Goal: Transaction & Acquisition: Purchase product/service

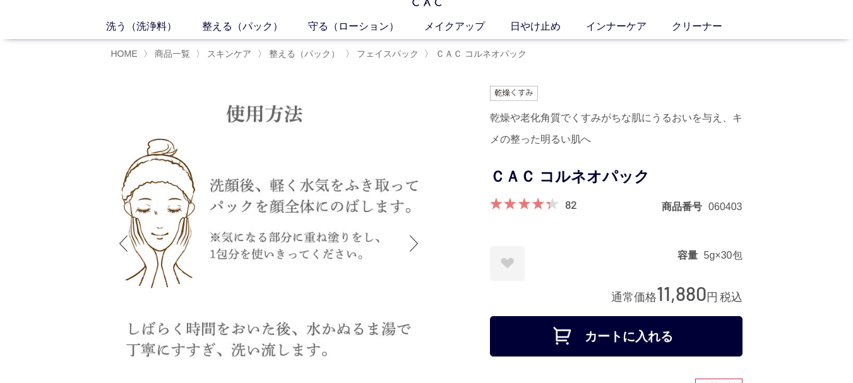
scroll to position [63, 0]
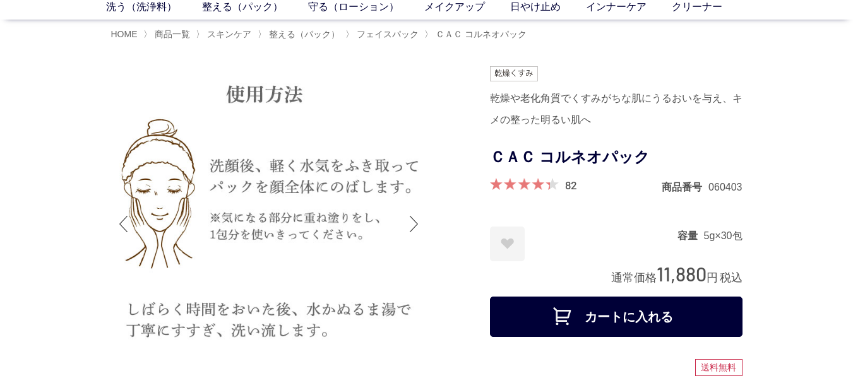
click at [408, 218] on div "Next slide" at bounding box center [413, 224] width 25 height 50
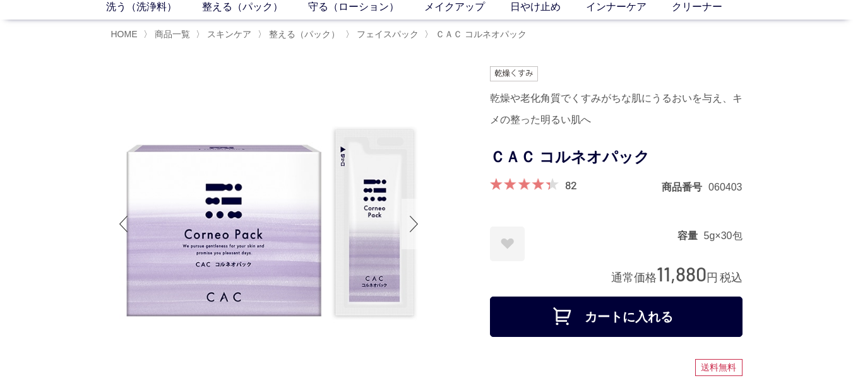
click at [408, 218] on div "Next slide" at bounding box center [413, 224] width 25 height 50
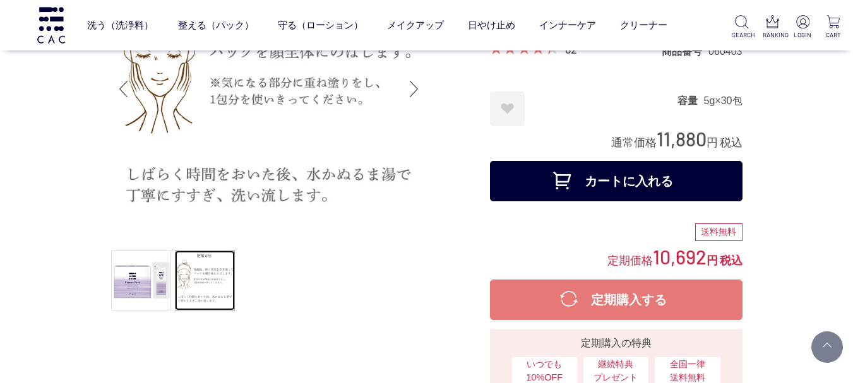
scroll to position [0, 0]
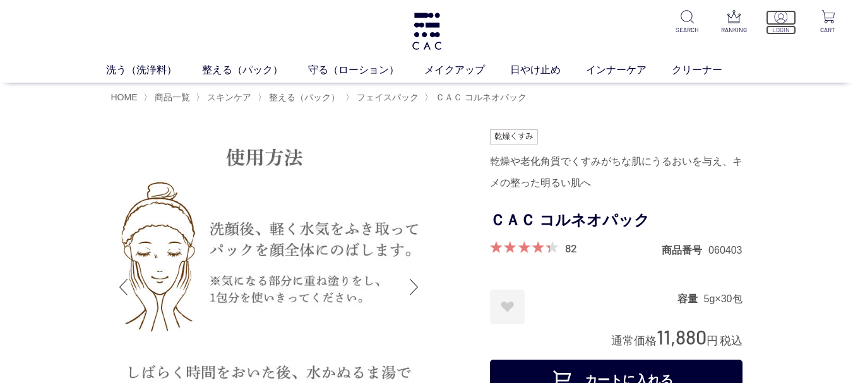
click at [784, 18] on img at bounding box center [780, 16] width 13 height 13
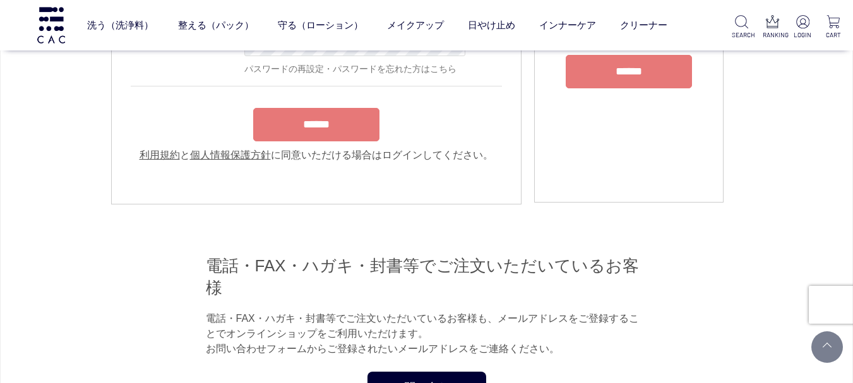
type input "**********"
click at [349, 122] on form "**********" at bounding box center [316, 65] width 371 height 196
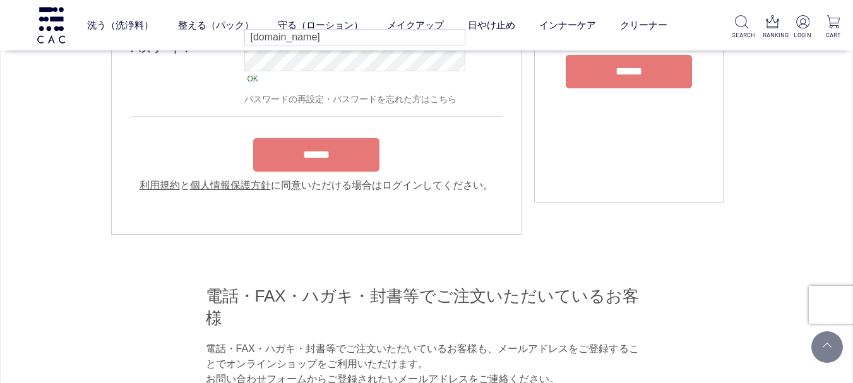
scroll to position [167, 0]
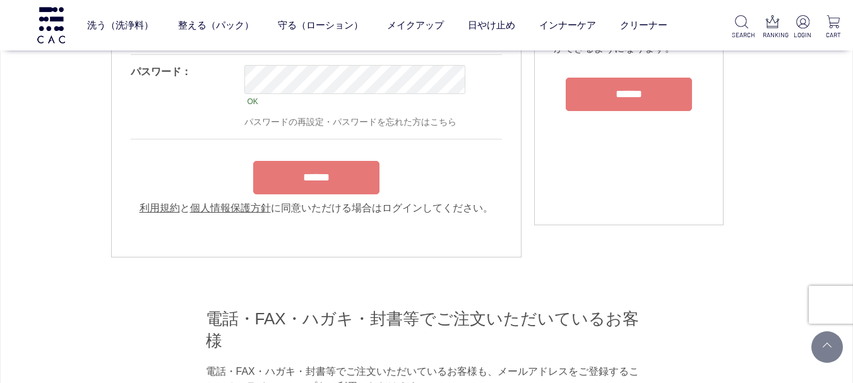
click at [340, 181] on input "******" at bounding box center [316, 177] width 126 height 33
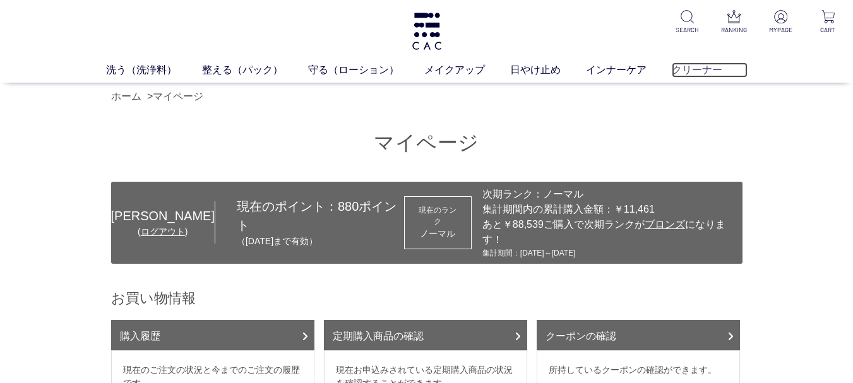
click at [688, 73] on link "クリーナー" at bounding box center [710, 69] width 76 height 15
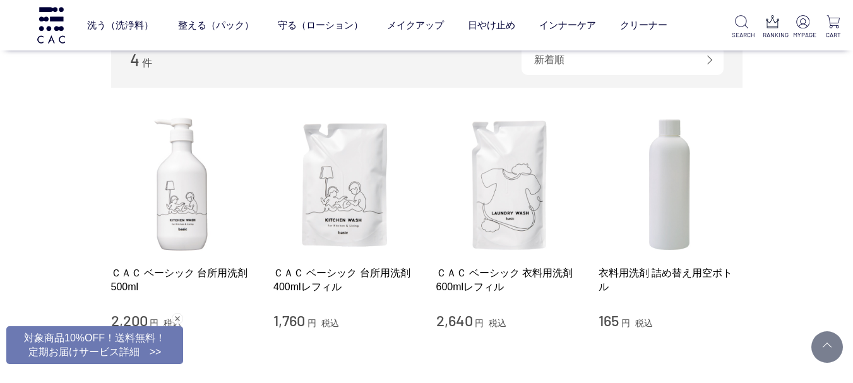
scroll to position [189, 0]
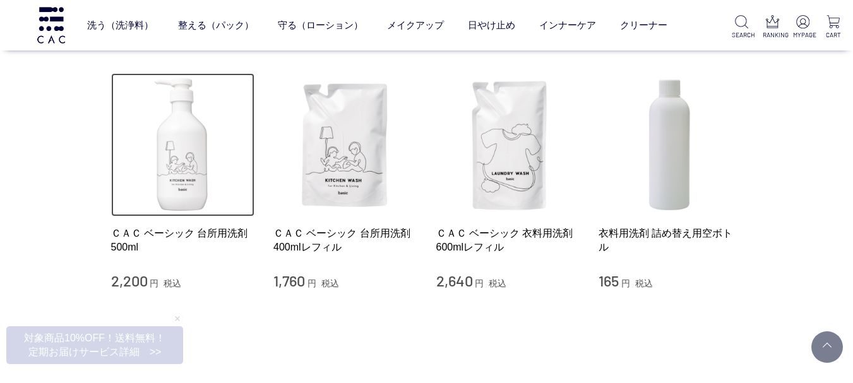
click at [167, 151] on img at bounding box center [183, 145] width 144 height 144
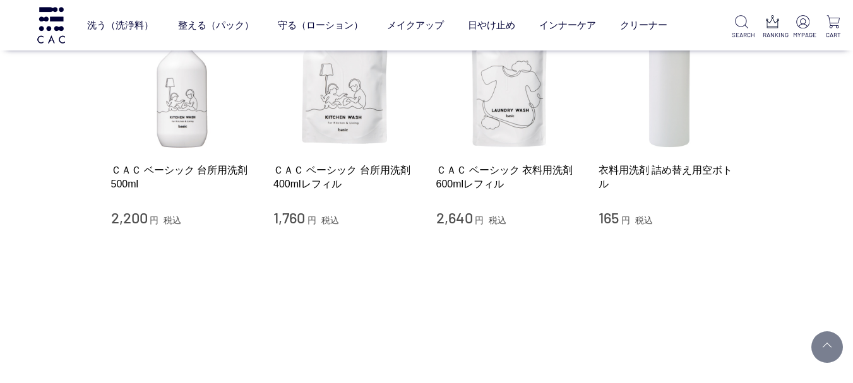
scroll to position [126, 0]
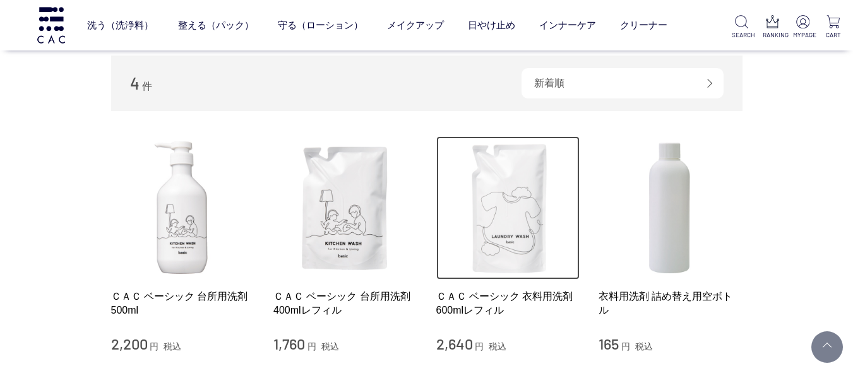
click at [520, 189] on img at bounding box center [508, 208] width 144 height 144
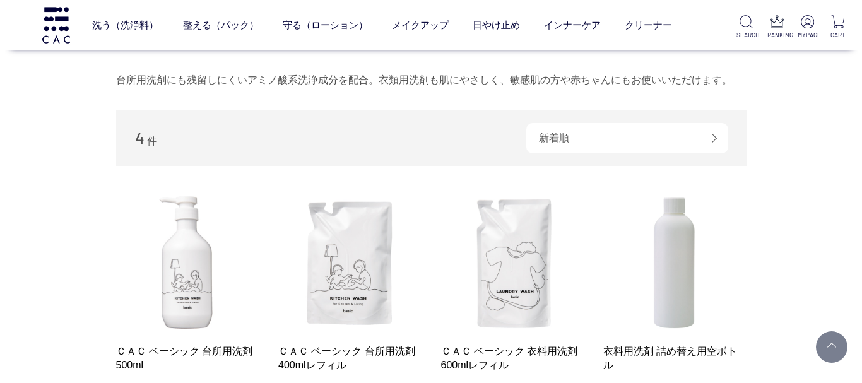
scroll to position [0, 0]
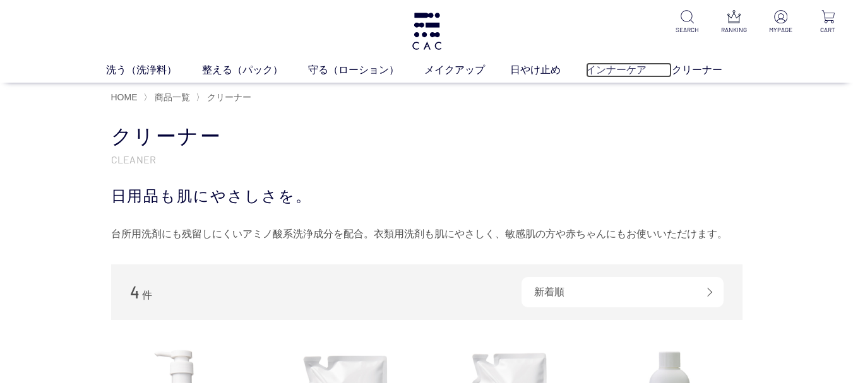
click at [603, 71] on link "インナーケア" at bounding box center [629, 69] width 86 height 15
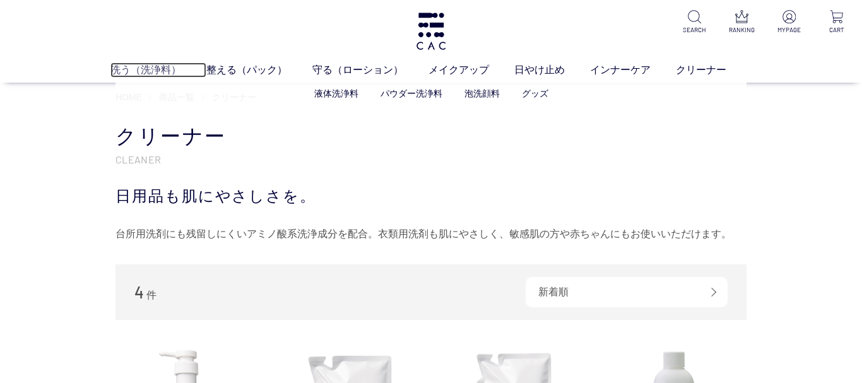
click at [112, 75] on link "洗う（洗浄料）" at bounding box center [158, 69] width 96 height 15
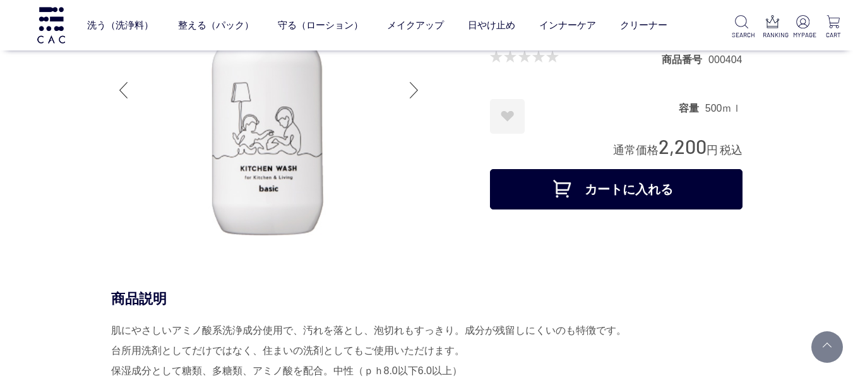
scroll to position [126, 0]
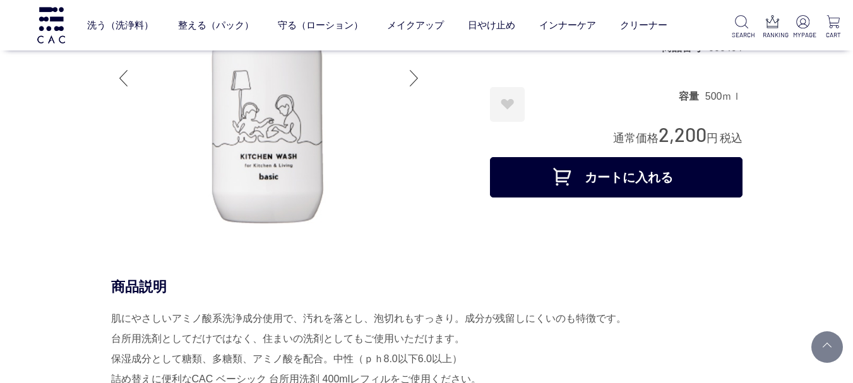
click at [413, 80] on div at bounding box center [413, 78] width 25 height 50
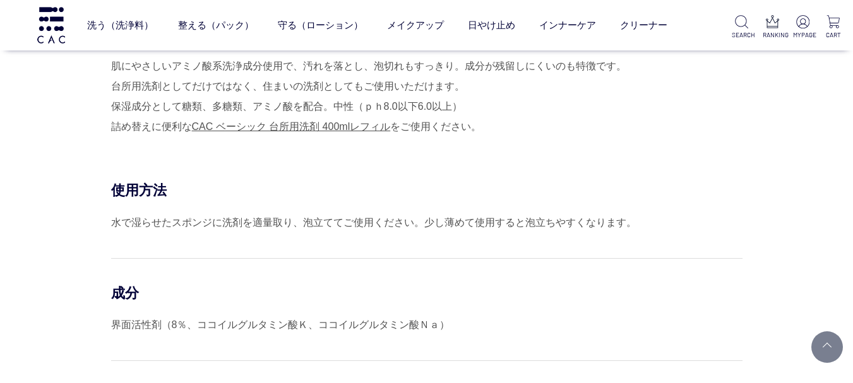
scroll to position [505, 0]
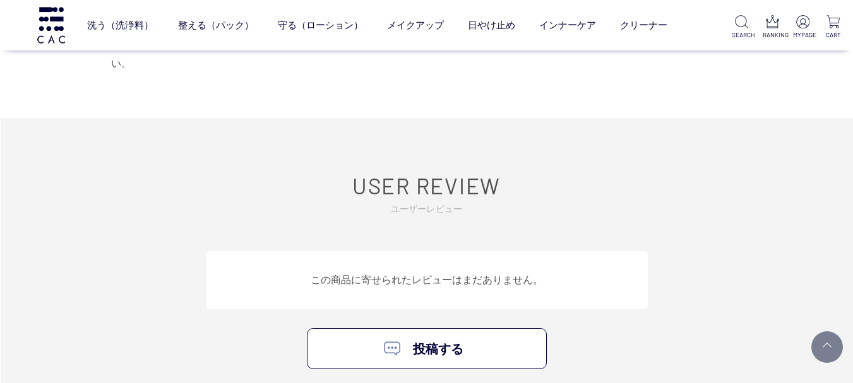
scroll to position [694, 0]
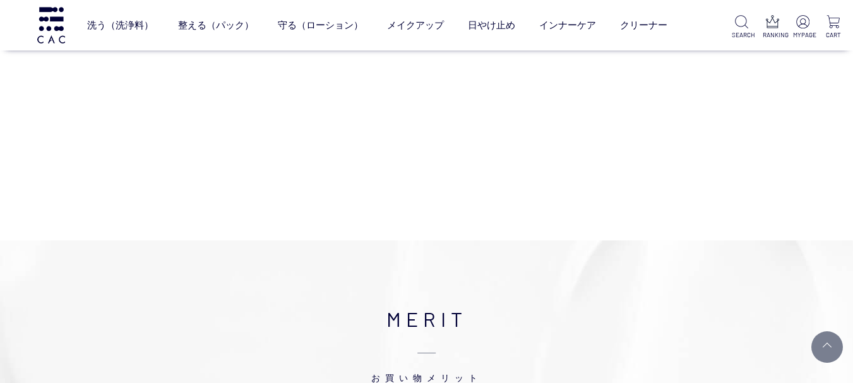
scroll to position [189, 0]
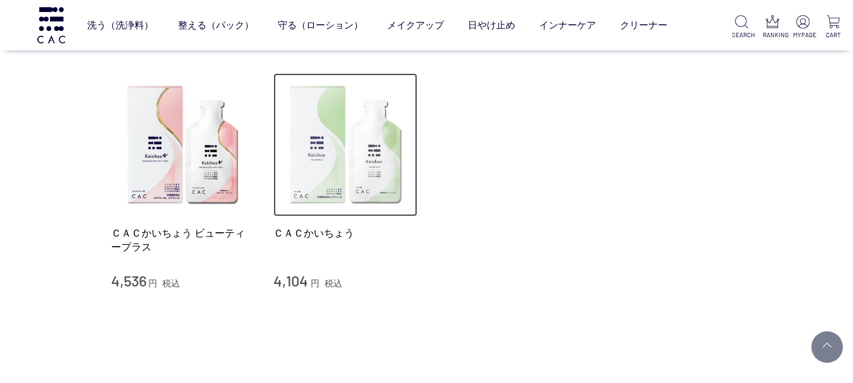
click at [341, 153] on img at bounding box center [345, 145] width 144 height 144
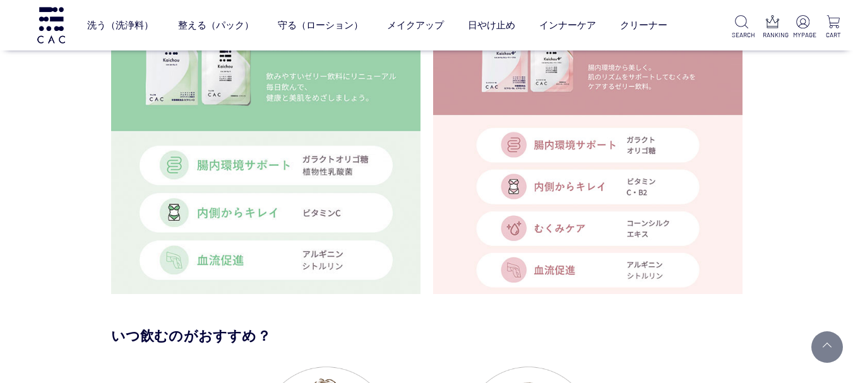
scroll to position [3029, 0]
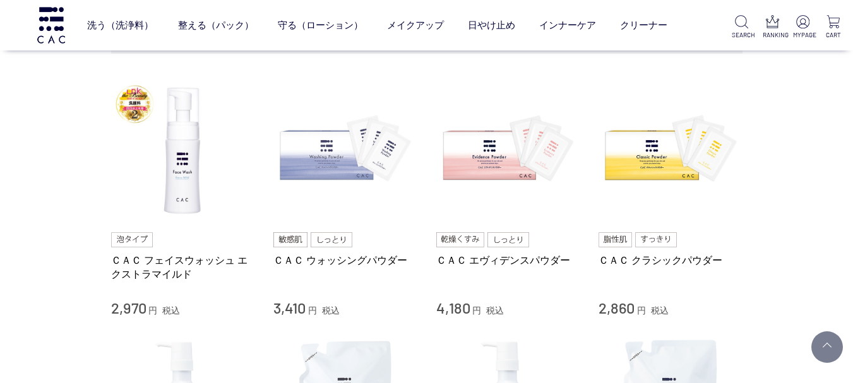
scroll to position [316, 0]
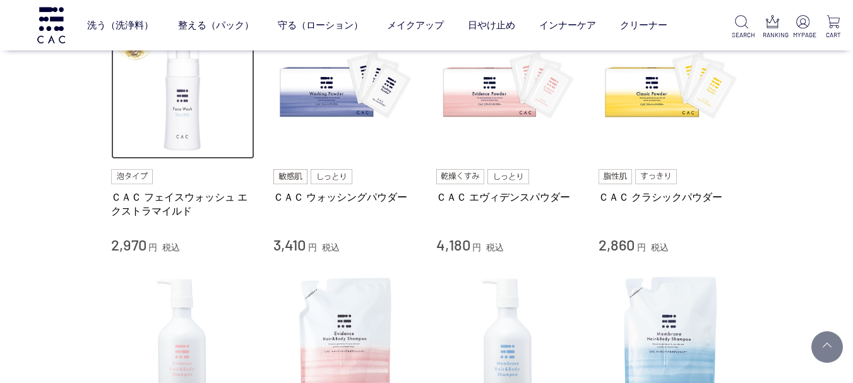
click at [165, 89] on img at bounding box center [183, 88] width 144 height 144
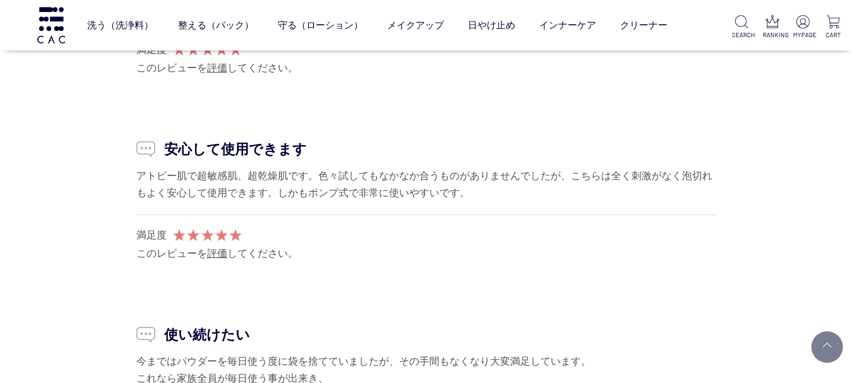
scroll to position [11423, 0]
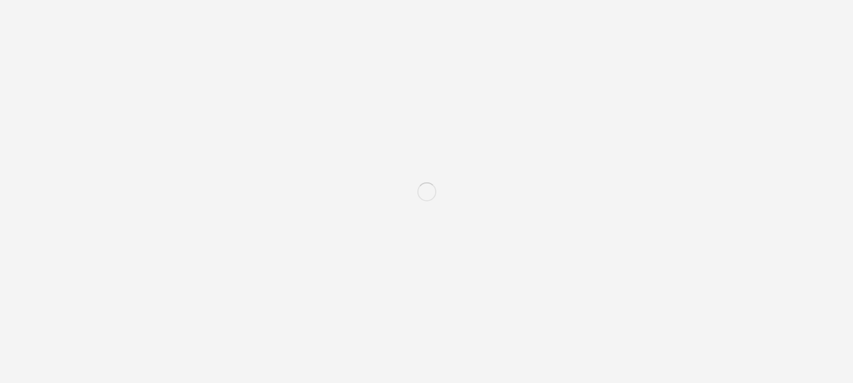
scroll to position [316, 0]
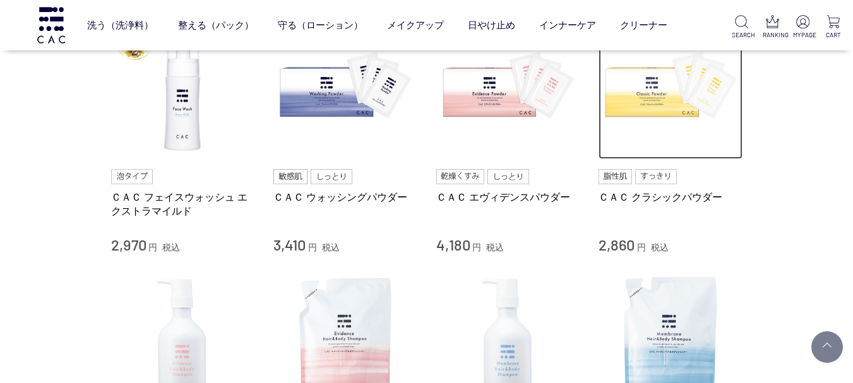
click at [635, 91] on img at bounding box center [670, 88] width 144 height 144
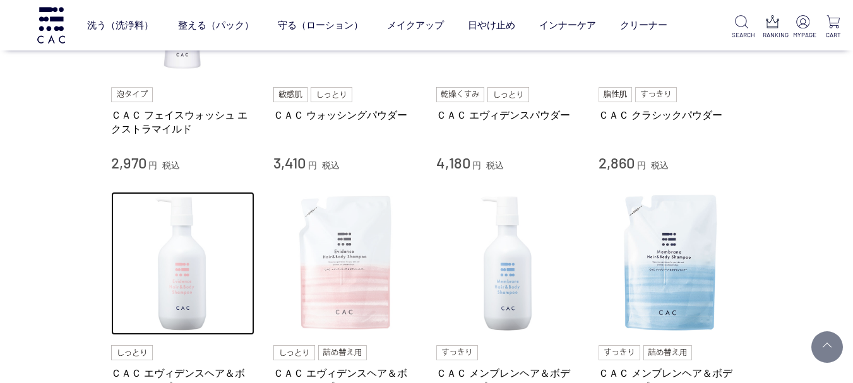
scroll to position [379, 0]
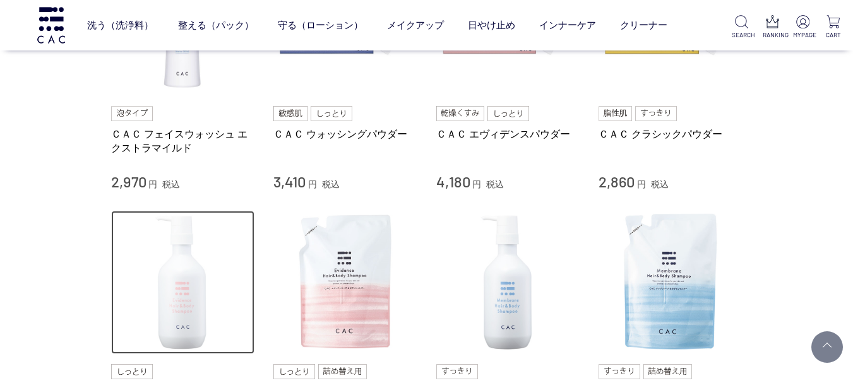
click at [157, 280] on img at bounding box center [183, 283] width 144 height 144
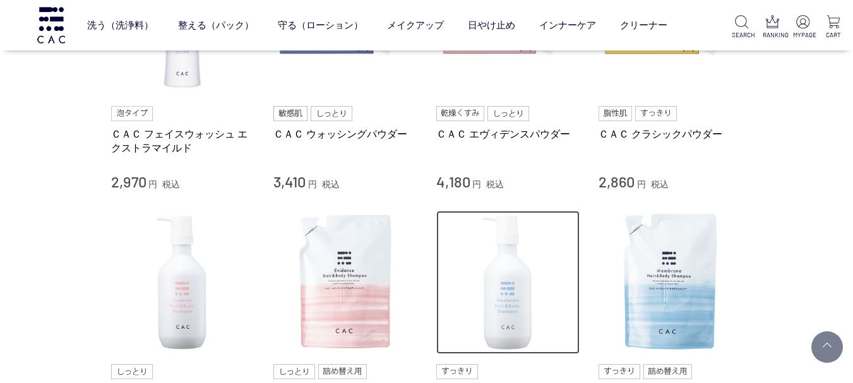
click at [521, 259] on img at bounding box center [508, 283] width 144 height 144
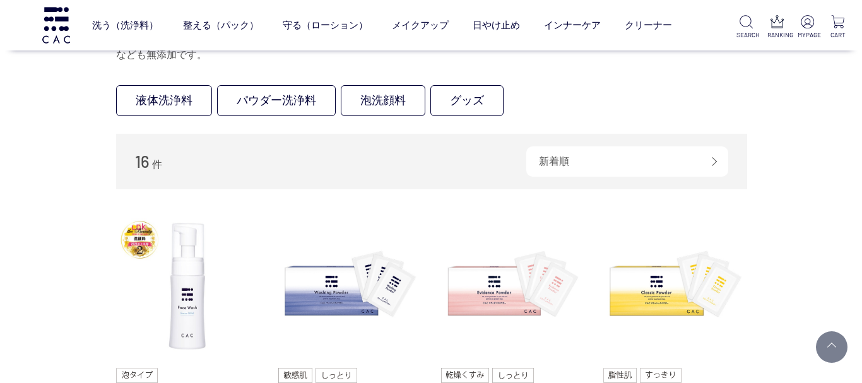
scroll to position [0, 0]
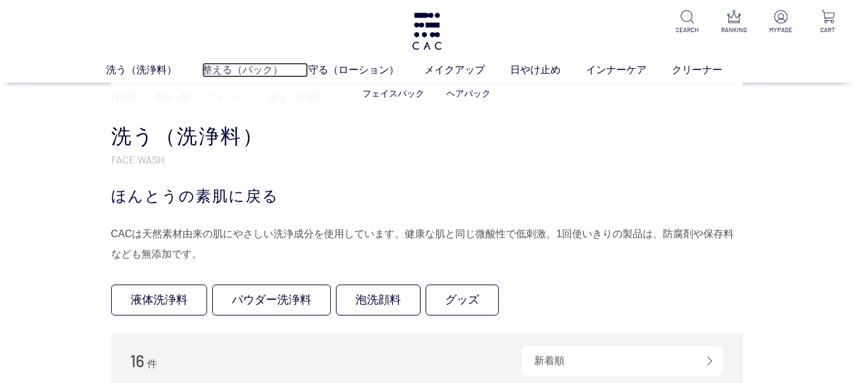
click at [223, 62] on link "整える（パック）" at bounding box center [255, 69] width 106 height 15
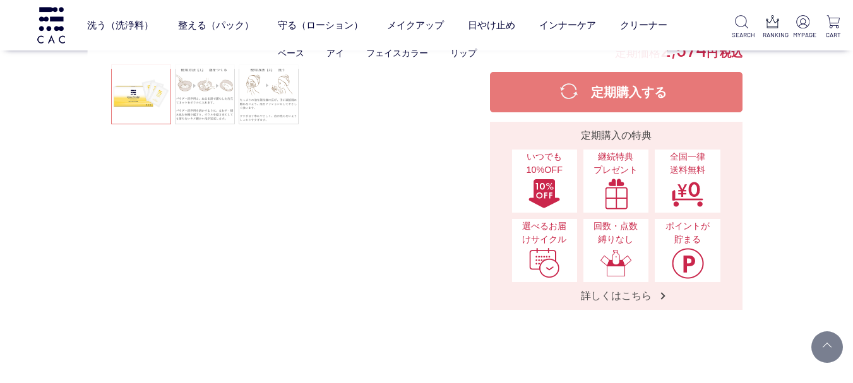
scroll to position [316, 0]
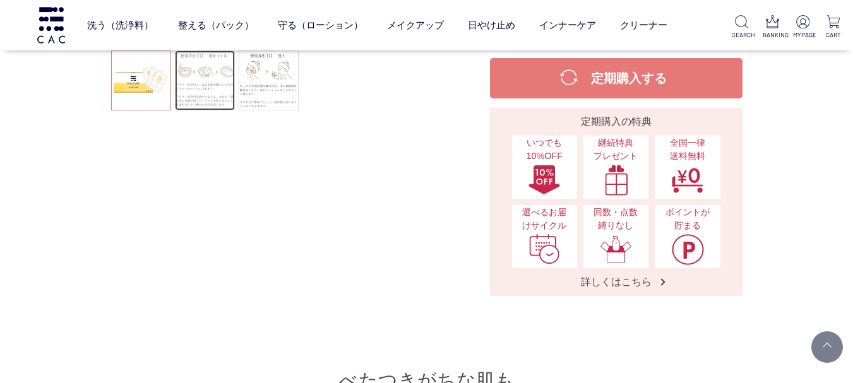
click at [218, 80] on link at bounding box center [205, 80] width 60 height 60
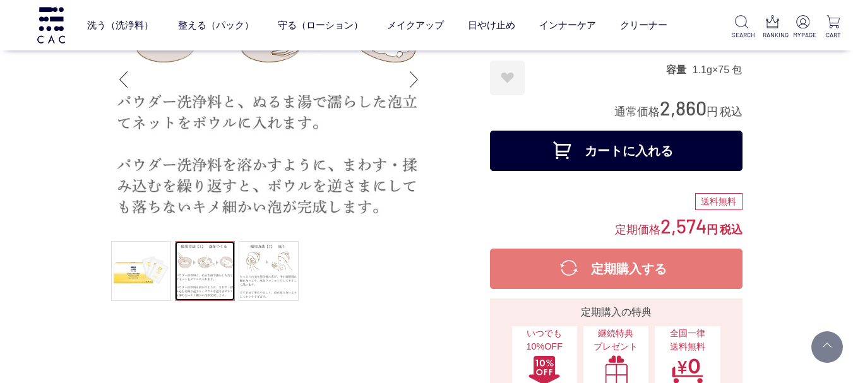
scroll to position [126, 0]
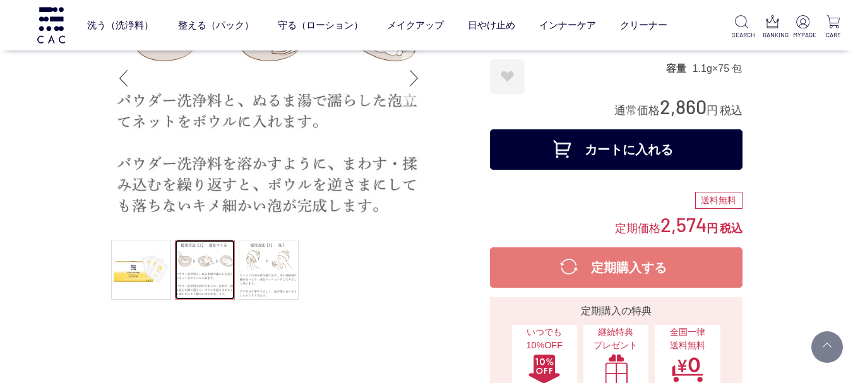
click at [408, 80] on div "Next slide" at bounding box center [413, 78] width 25 height 50
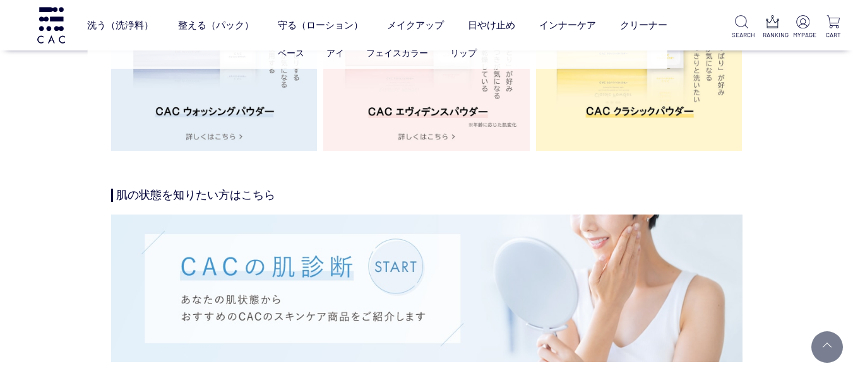
scroll to position [2020, 0]
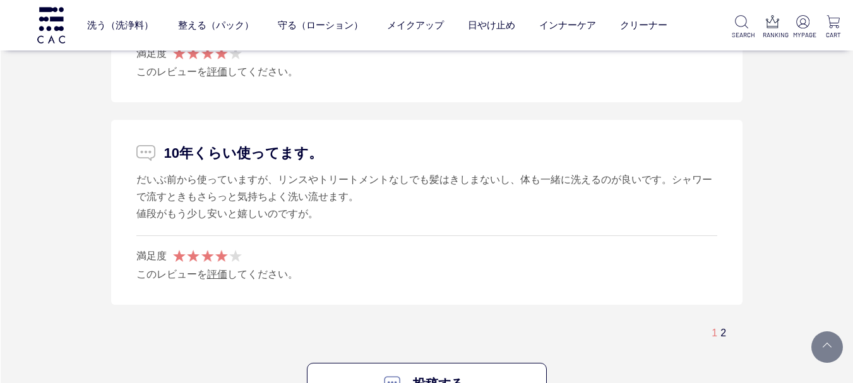
scroll to position [3661, 0]
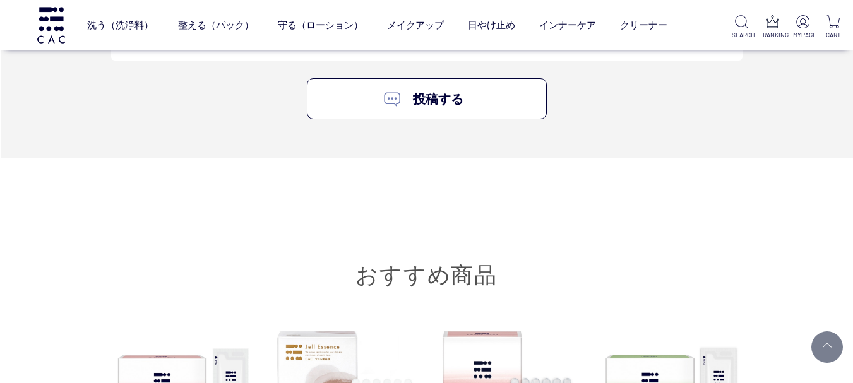
scroll to position [3000, 0]
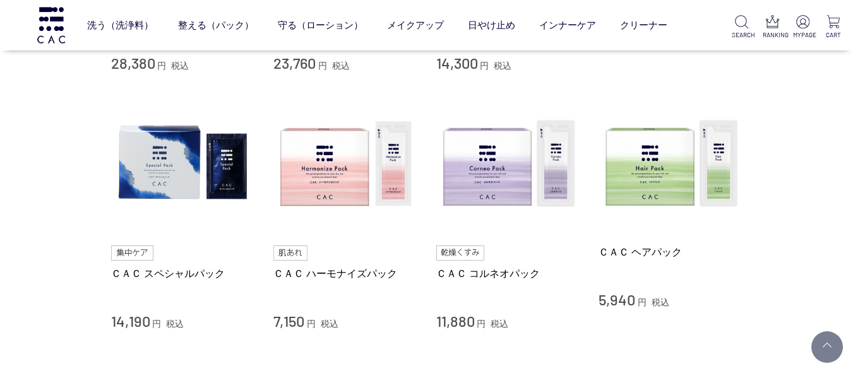
scroll to position [505, 0]
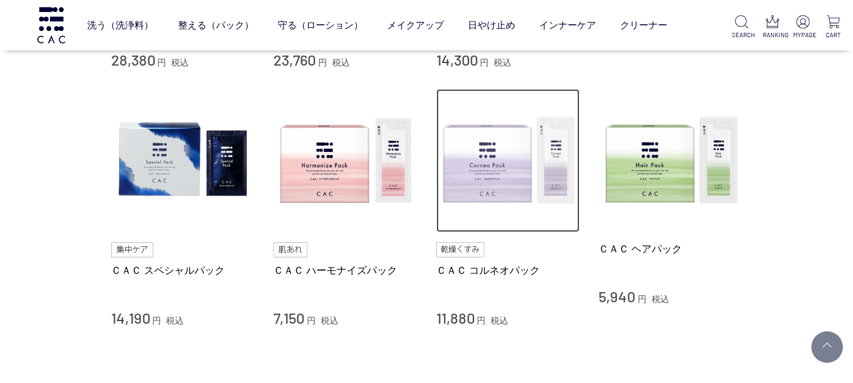
click at [524, 173] on img at bounding box center [508, 161] width 144 height 144
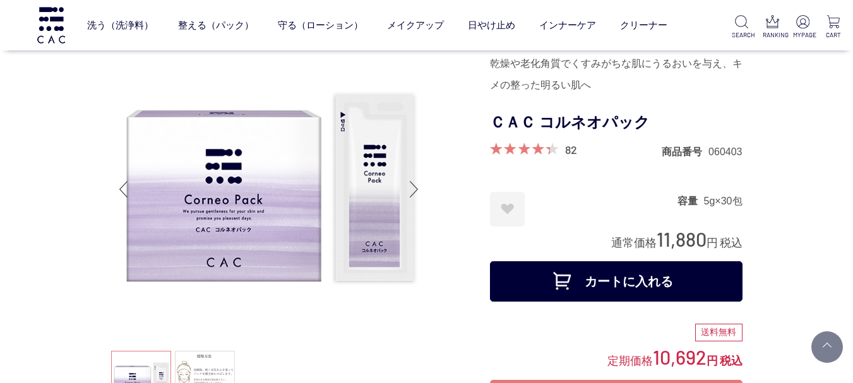
scroll to position [126, 0]
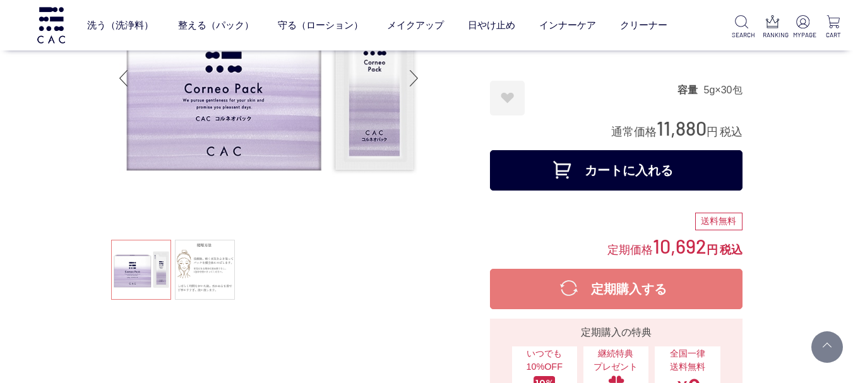
click at [560, 170] on button "カートに入れる" at bounding box center [616, 170] width 252 height 40
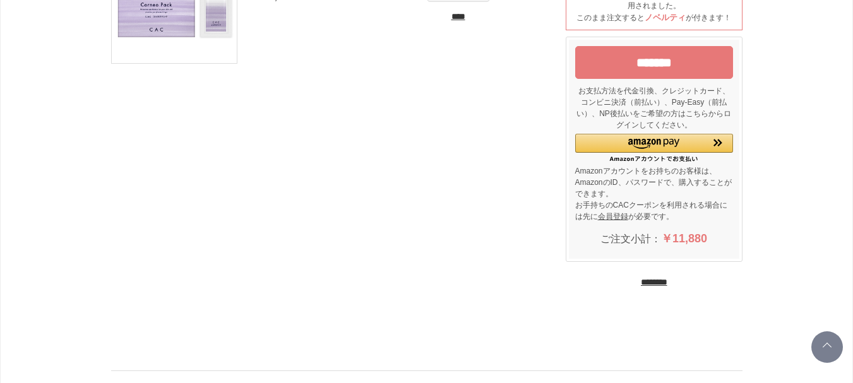
scroll to position [63, 0]
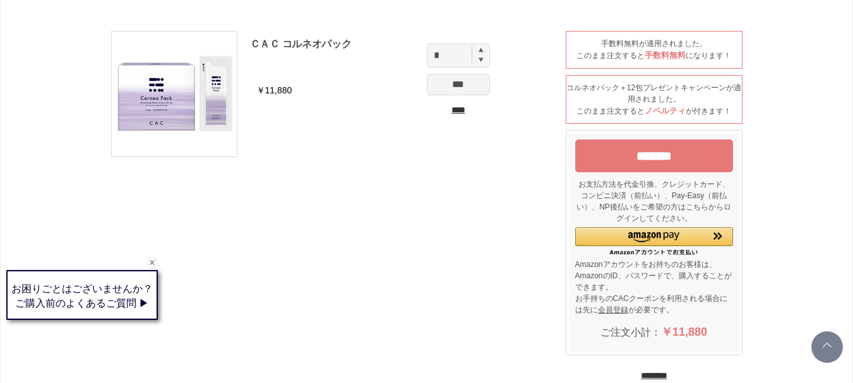
click at [621, 152] on input "*******" at bounding box center [654, 155] width 158 height 33
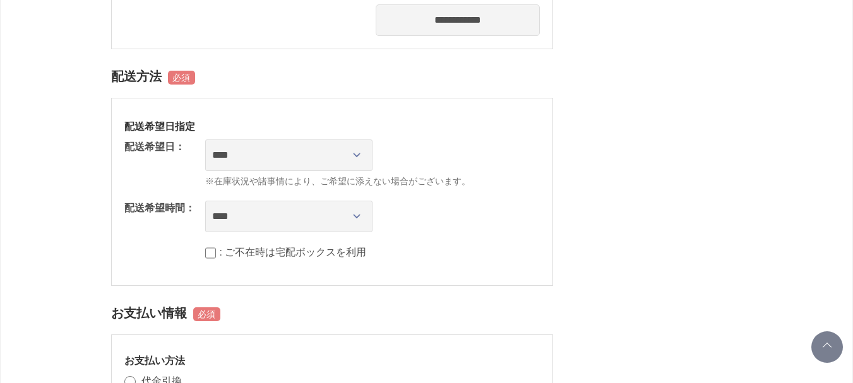
scroll to position [505, 0]
click at [271, 155] on select "**********" at bounding box center [288, 155] width 167 height 32
click at [552, 153] on div "**********" at bounding box center [332, 191] width 442 height 188
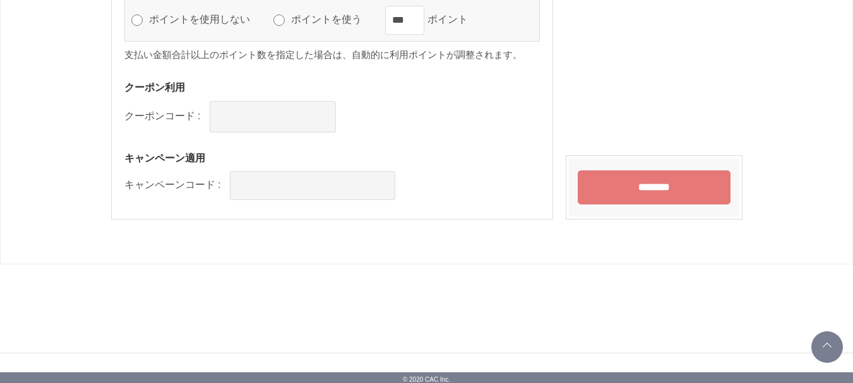
scroll to position [1342, 0]
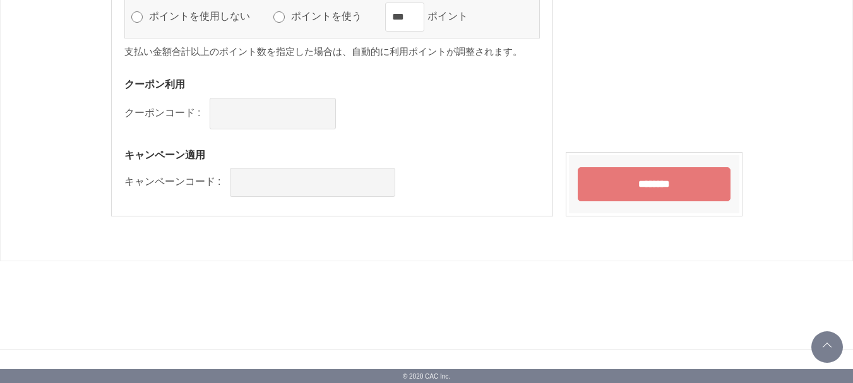
click at [651, 188] on input "********" at bounding box center [653, 184] width 153 height 34
